Goal: Register for event/course

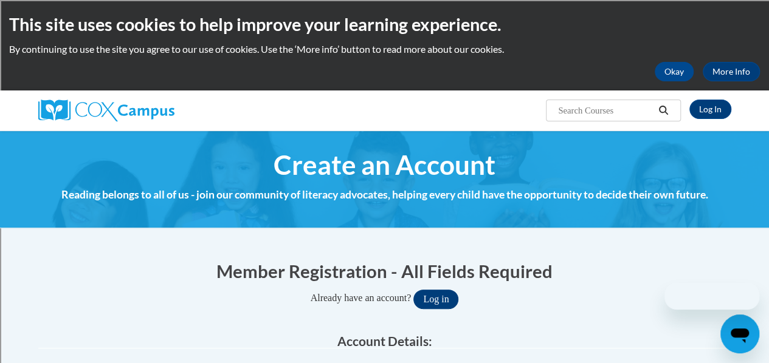
type input "[PERSON_NAME][EMAIL_ADDRESS][PERSON_NAME][DOMAIN_NAME]"
click at [452, 300] on button "Log in" at bounding box center [435, 299] width 45 height 19
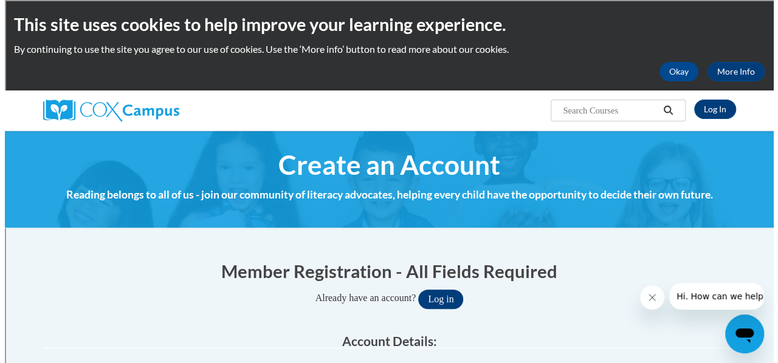
scroll to position [67, 0]
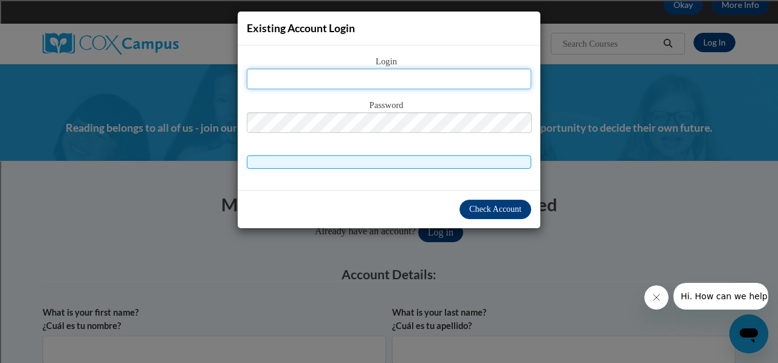
click at [399, 77] on input "text" at bounding box center [389, 79] width 284 height 21
click at [385, 76] on input "text" at bounding box center [389, 79] width 284 height 21
type input "k"
click at [390, 80] on input "text" at bounding box center [389, 79] width 284 height 21
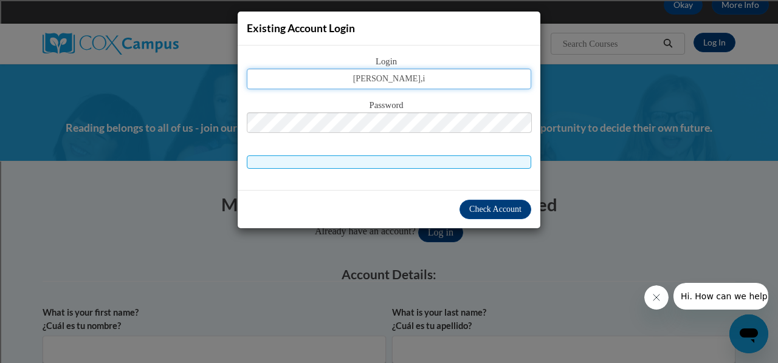
click at [405, 80] on input "kelly.,i" at bounding box center [389, 79] width 284 height 21
type input "[PERSON_NAME][EMAIL_ADDRESS][PERSON_NAME][DOMAIN_NAME]"
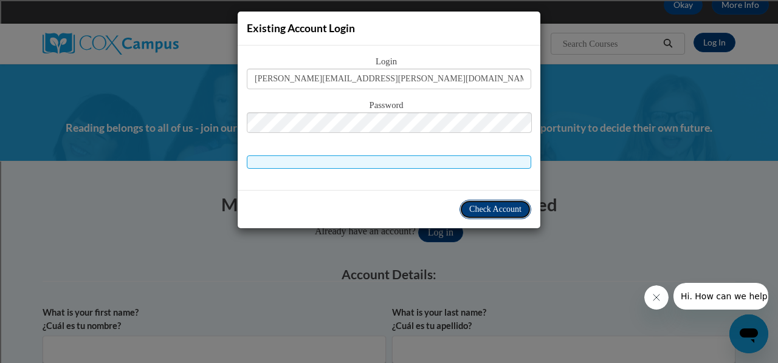
click at [502, 210] on span "Check Account" at bounding box center [495, 209] width 52 height 9
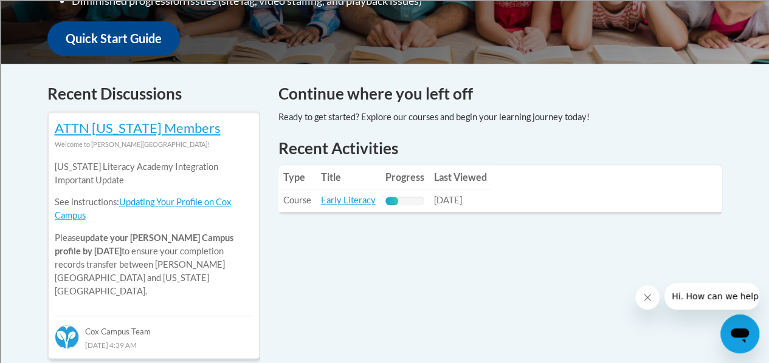
scroll to position [454, 0]
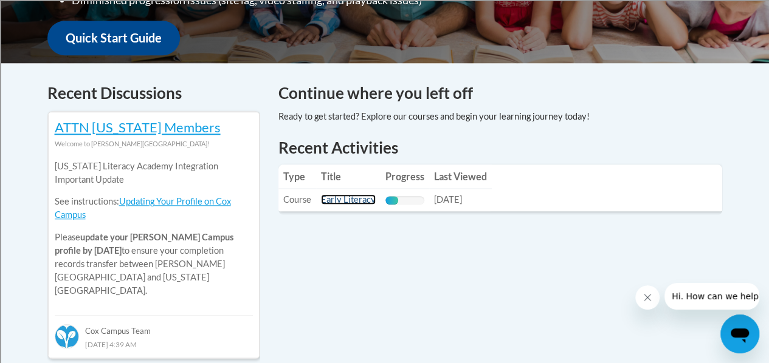
click at [356, 198] on link "Early Literacy" at bounding box center [348, 199] width 55 height 10
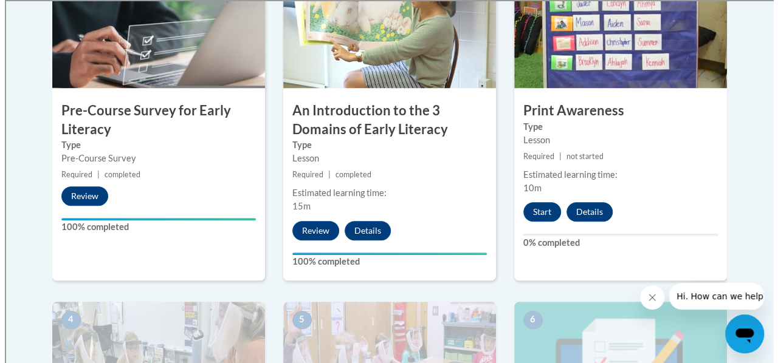
scroll to position [442, 0]
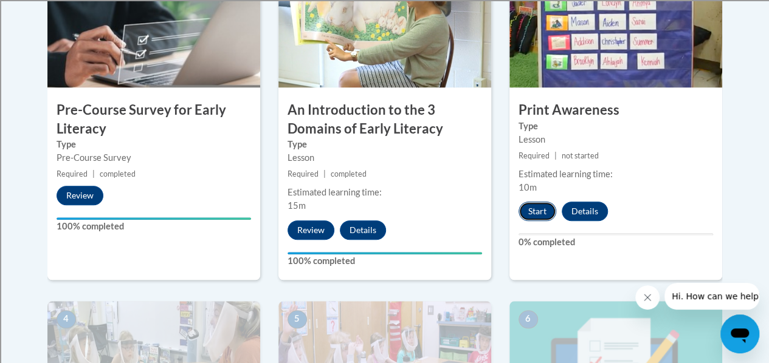
click at [543, 213] on button "Start" at bounding box center [537, 211] width 38 height 19
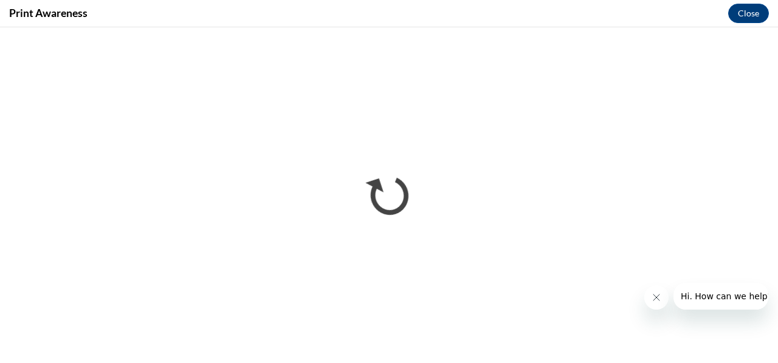
scroll to position [0, 0]
click at [656, 300] on icon "Close message from company" at bounding box center [656, 298] width 10 height 10
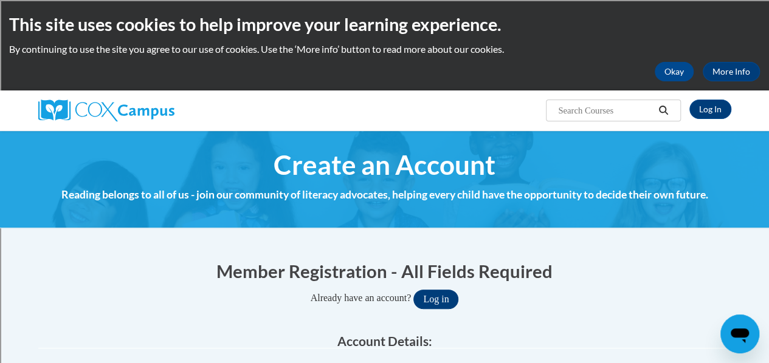
type input "[PERSON_NAME][EMAIL_ADDRESS][PERSON_NAME][DOMAIN_NAME]"
click at [441, 300] on button "Log in" at bounding box center [435, 299] width 45 height 19
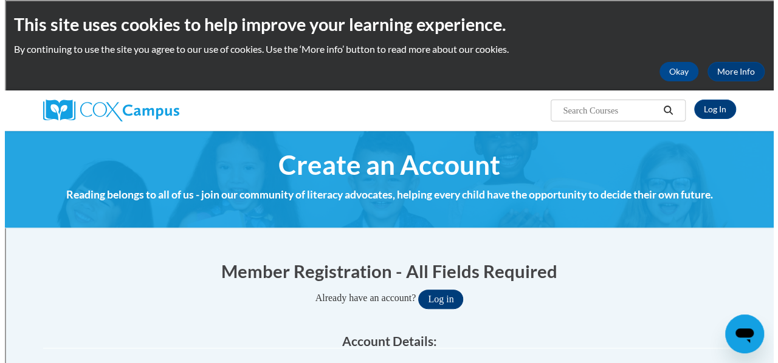
scroll to position [67, 0]
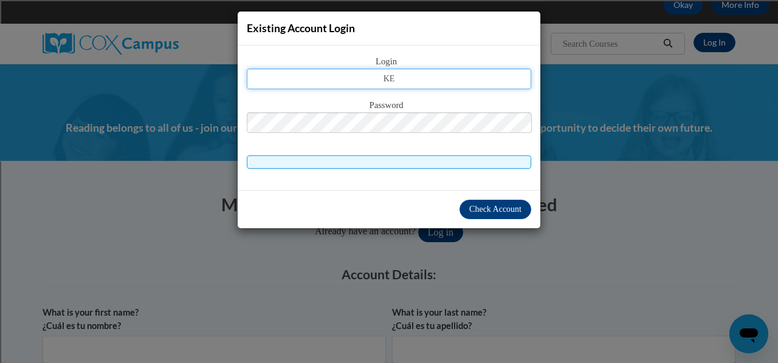
type input "[PERSON_NAME][EMAIL_ADDRESS][PERSON_NAME][DOMAIN_NAME]"
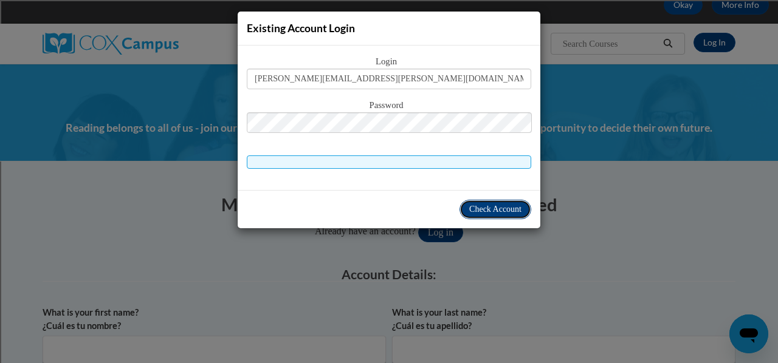
click at [501, 208] on span "Check Account" at bounding box center [495, 209] width 52 height 9
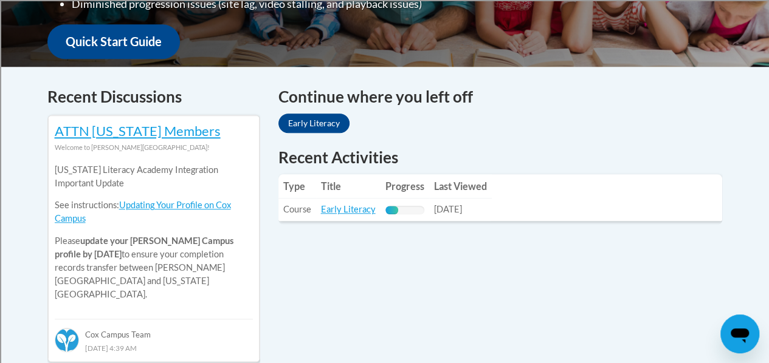
scroll to position [451, 0]
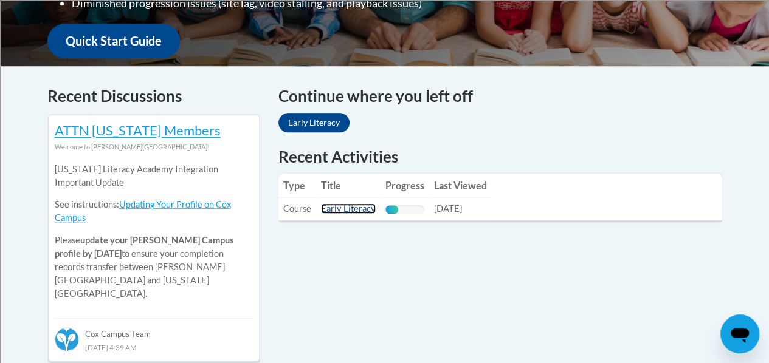
click at [355, 210] on link "Early Literacy" at bounding box center [348, 209] width 55 height 10
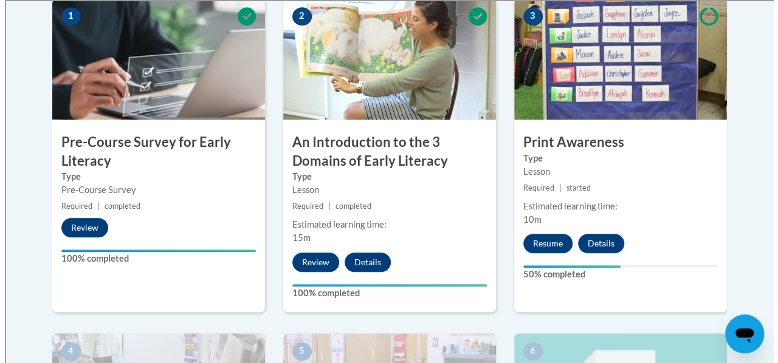
scroll to position [415, 0]
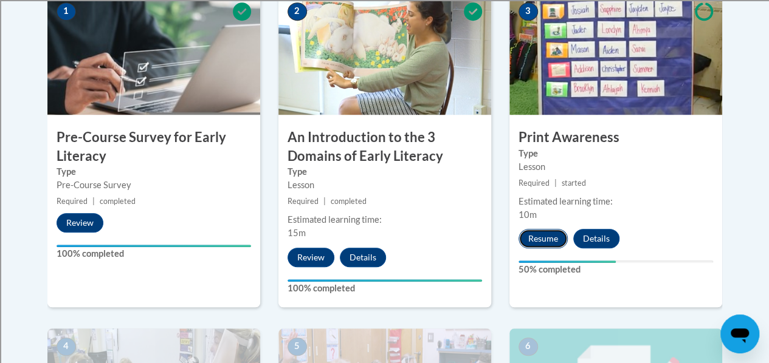
click at [541, 234] on button "Resume" at bounding box center [542, 238] width 49 height 19
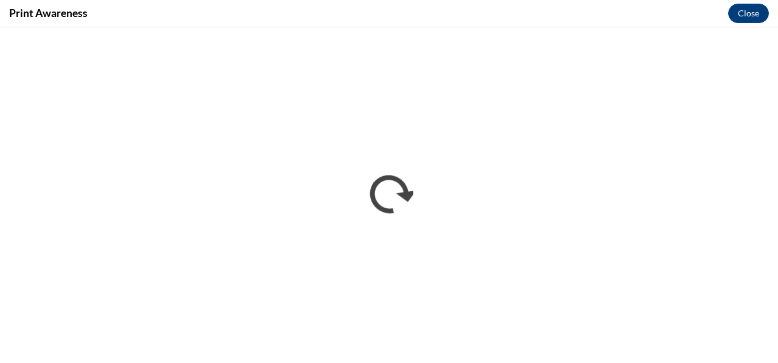
scroll to position [0, 0]
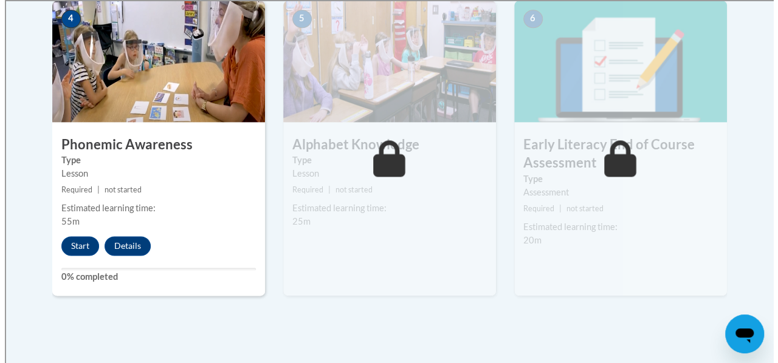
scroll to position [744, 0]
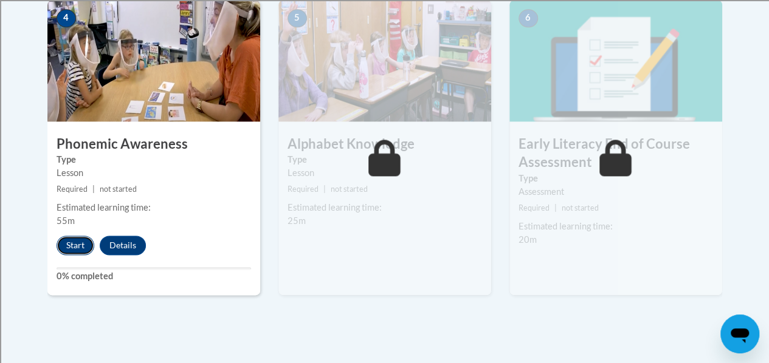
click at [77, 246] on button "Start" at bounding box center [76, 245] width 38 height 19
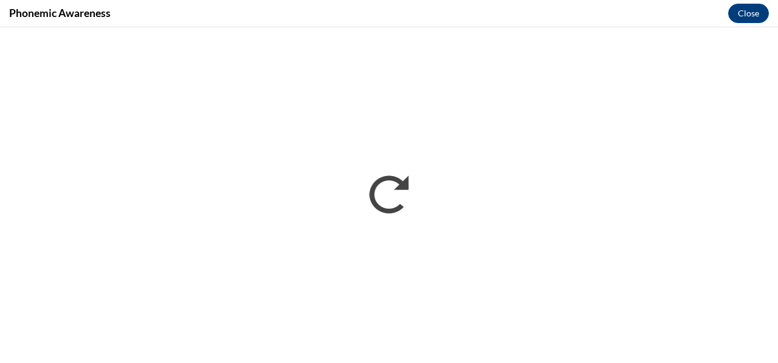
scroll to position [0, 0]
